Goal: Information Seeking & Learning: Learn about a topic

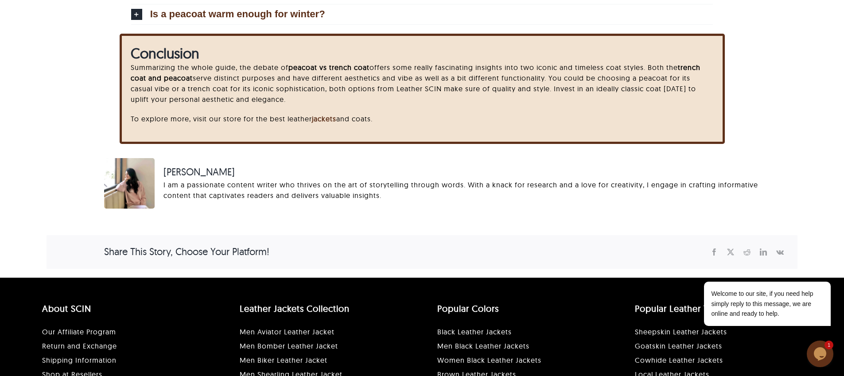
scroll to position [2639, 0]
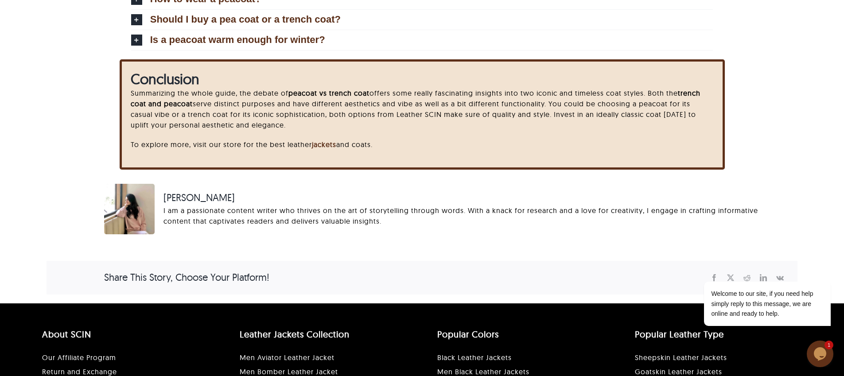
click at [145, 196] on img at bounding box center [129, 209] width 51 height 51
click at [191, 198] on span "Muskaan Adil" at bounding box center [474, 198] width 621 height 15
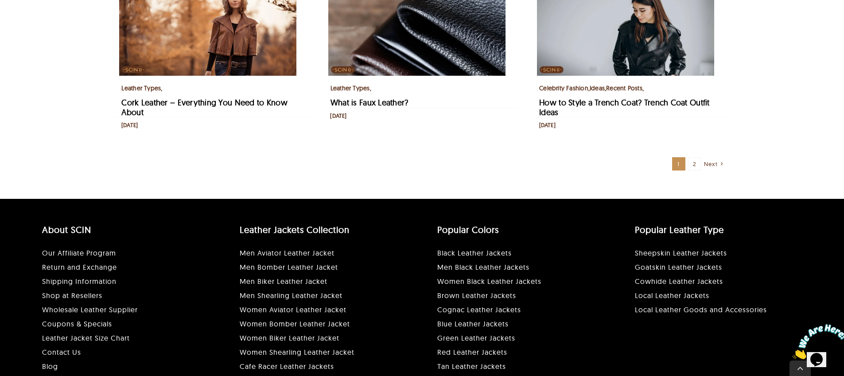
scroll to position [610, 0]
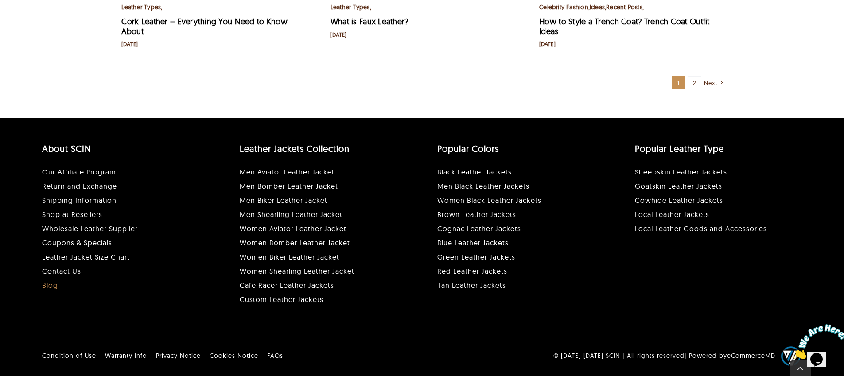
click at [52, 286] on link "Blog" at bounding box center [50, 285] width 16 height 9
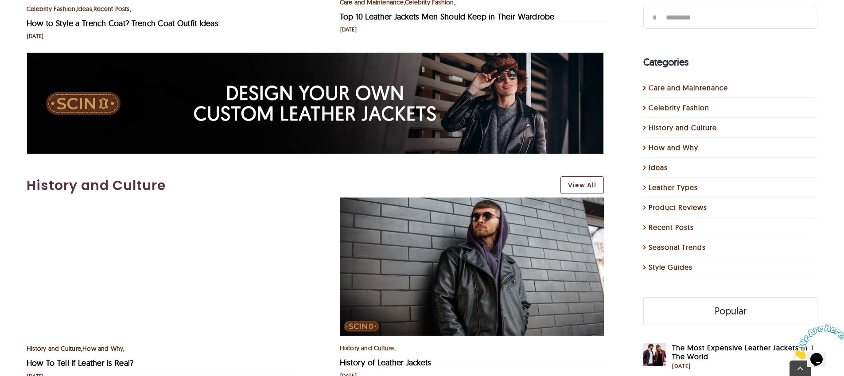
scroll to position [1350, 0]
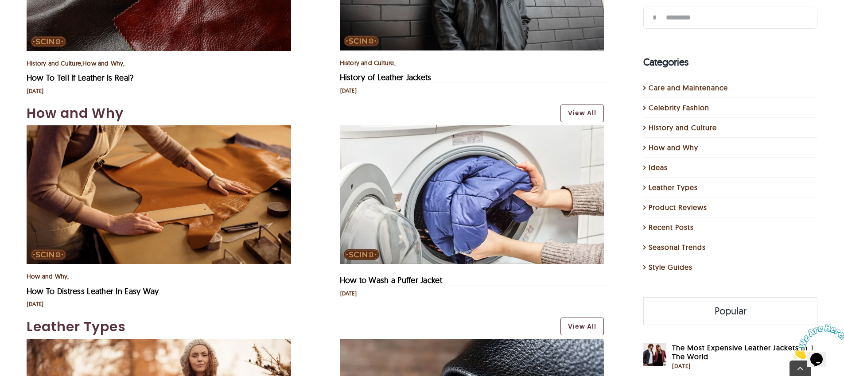
click at [486, 149] on img "How to Wash a Puffer Jacket" at bounding box center [472, 194] width 265 height 139
